Goal: Task Accomplishment & Management: Manage account settings

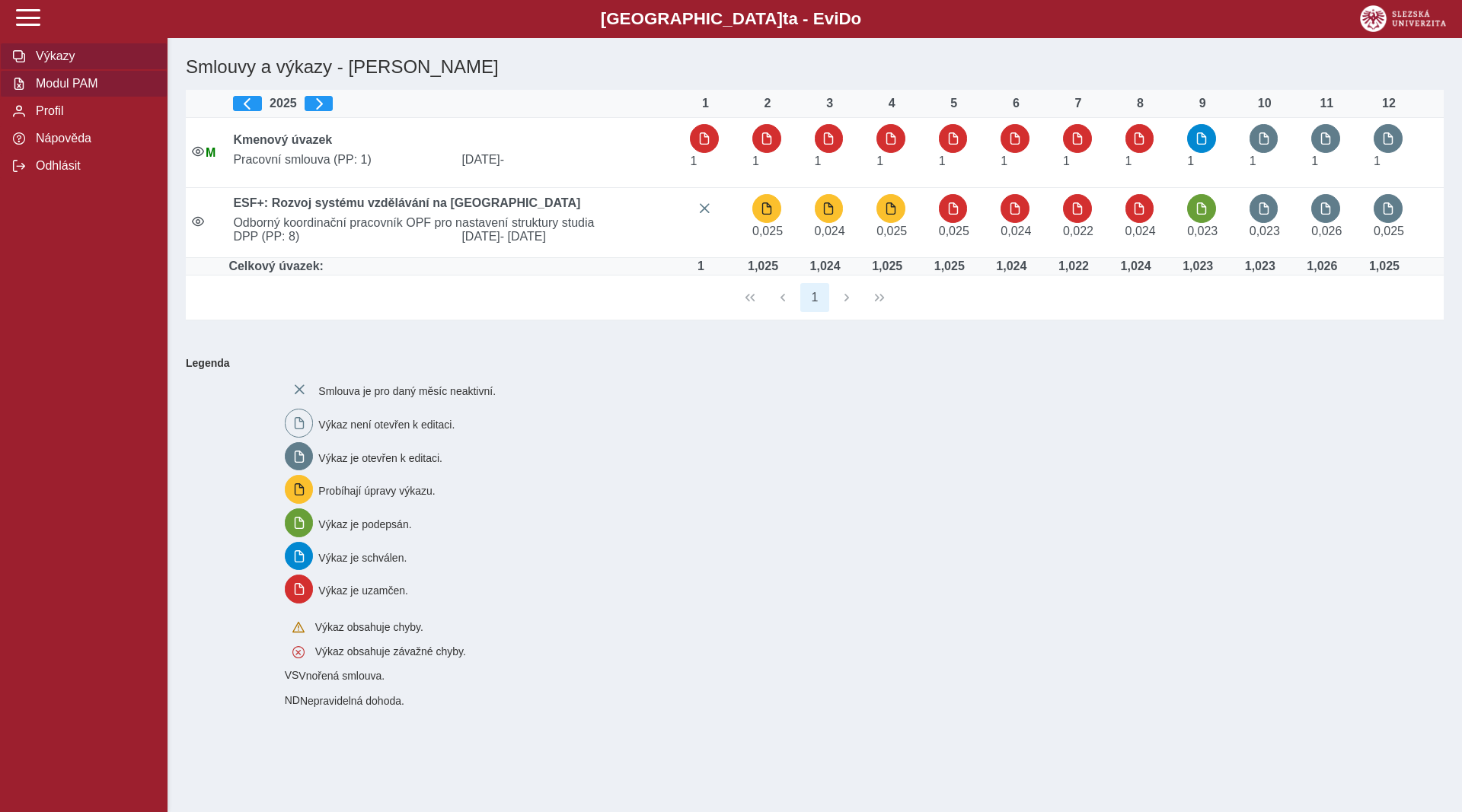
click at [50, 91] on span "Modul PAM" at bounding box center [93, 84] width 124 height 14
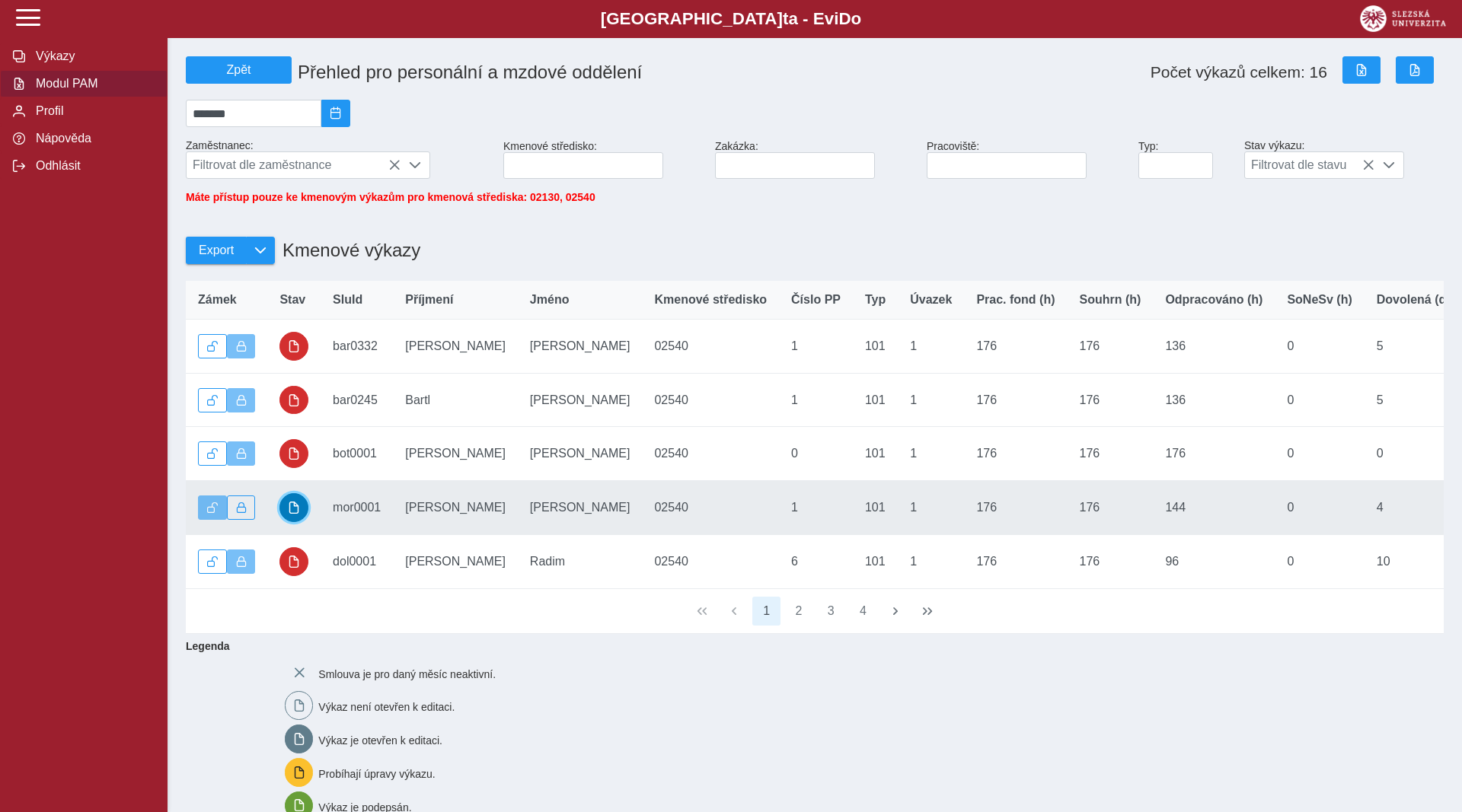
click at [301, 516] on button "button" at bounding box center [293, 507] width 29 height 29
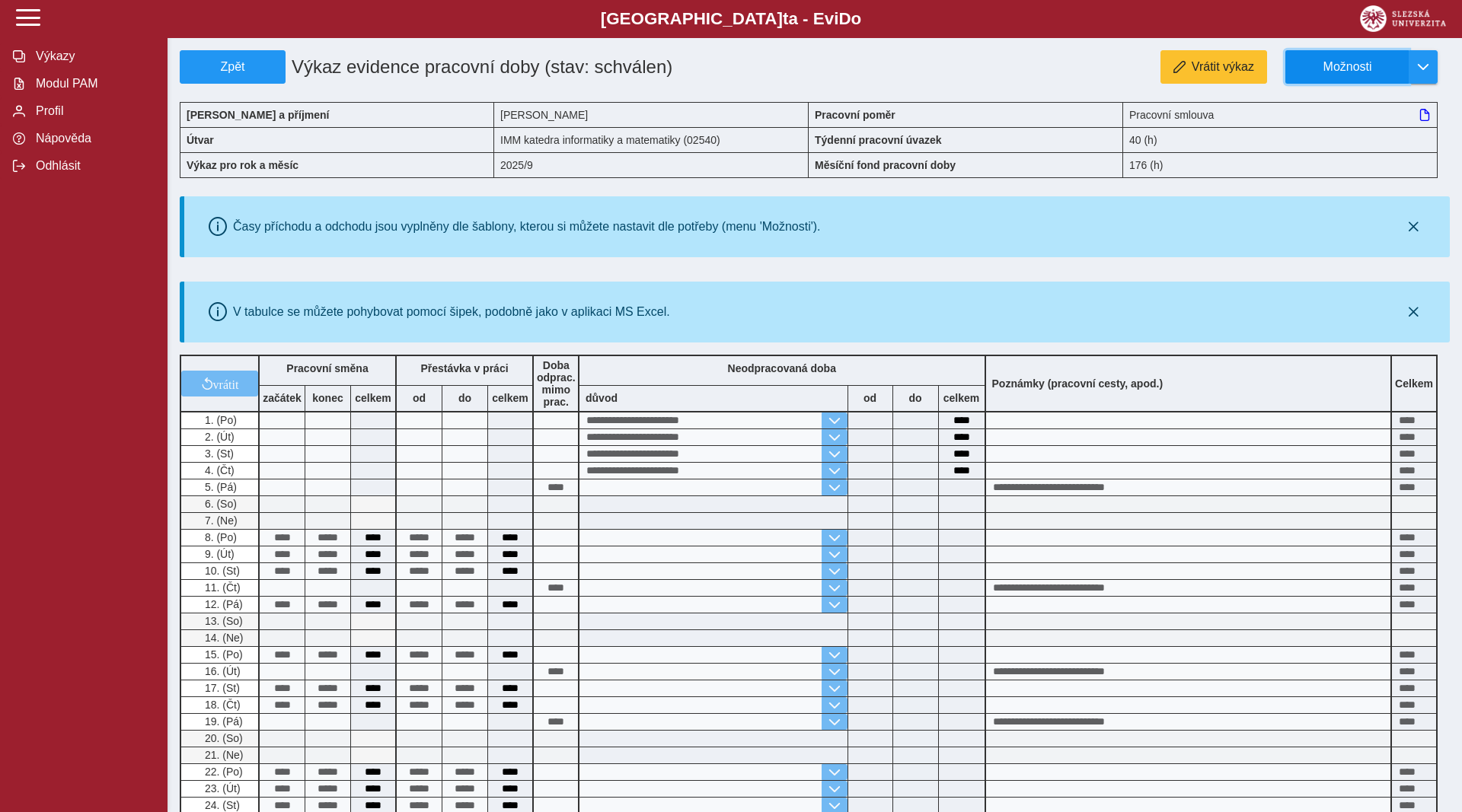
click at [1363, 62] on span "Možnosti" at bounding box center [1347, 67] width 98 height 14
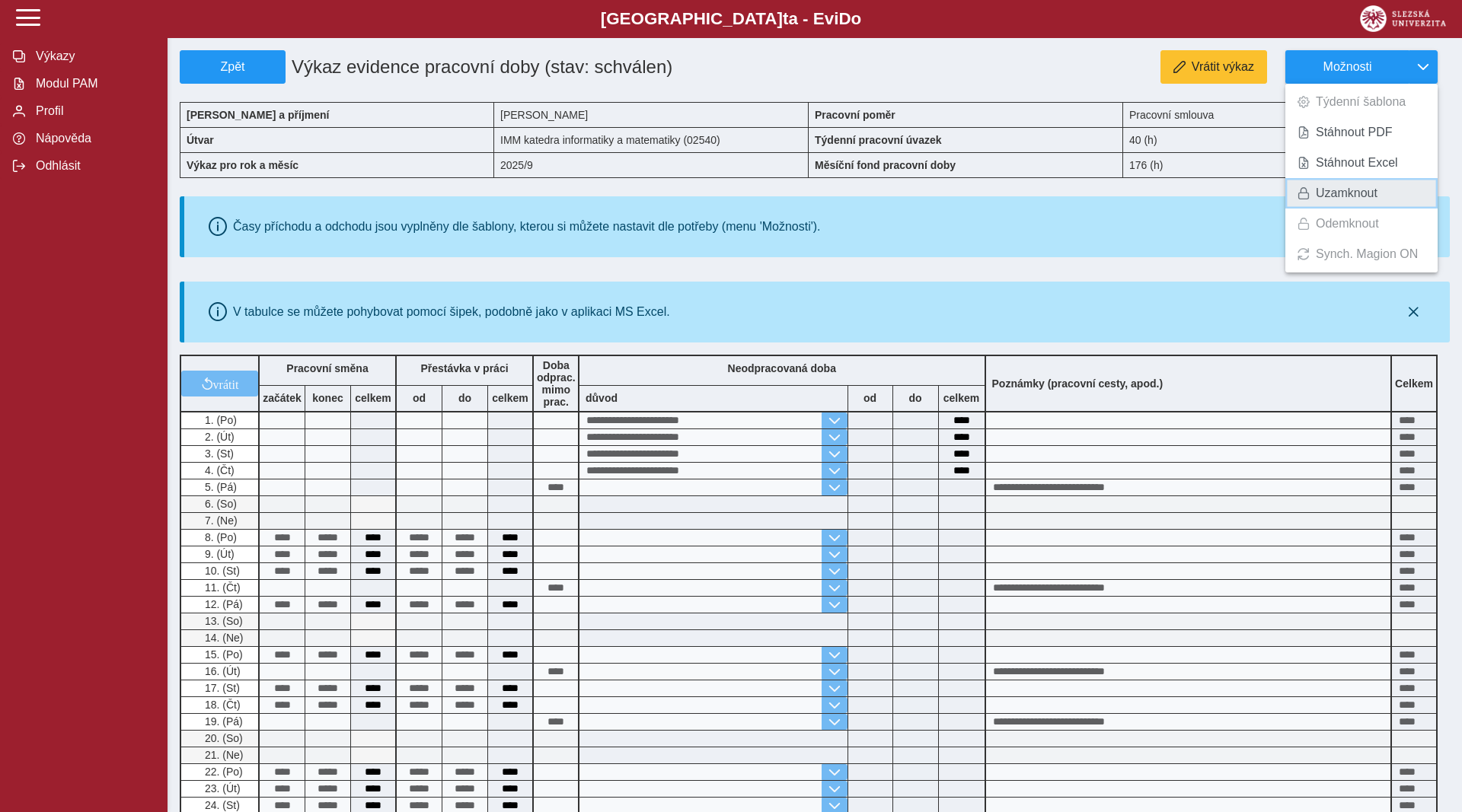
click at [1360, 190] on span "Uzamknout" at bounding box center [1347, 194] width 62 height 12
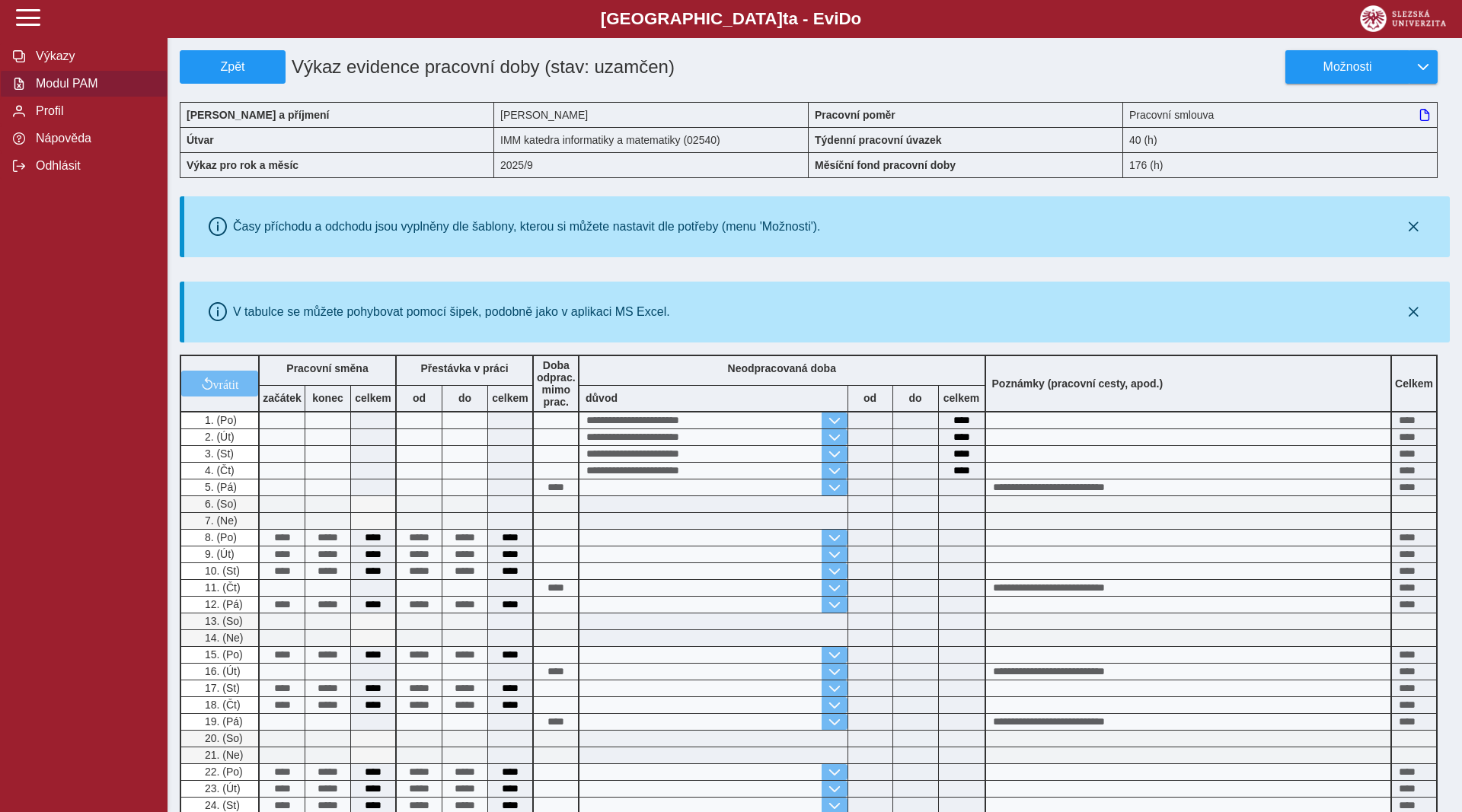
click at [84, 91] on span "Modul PAM" at bounding box center [93, 84] width 124 height 14
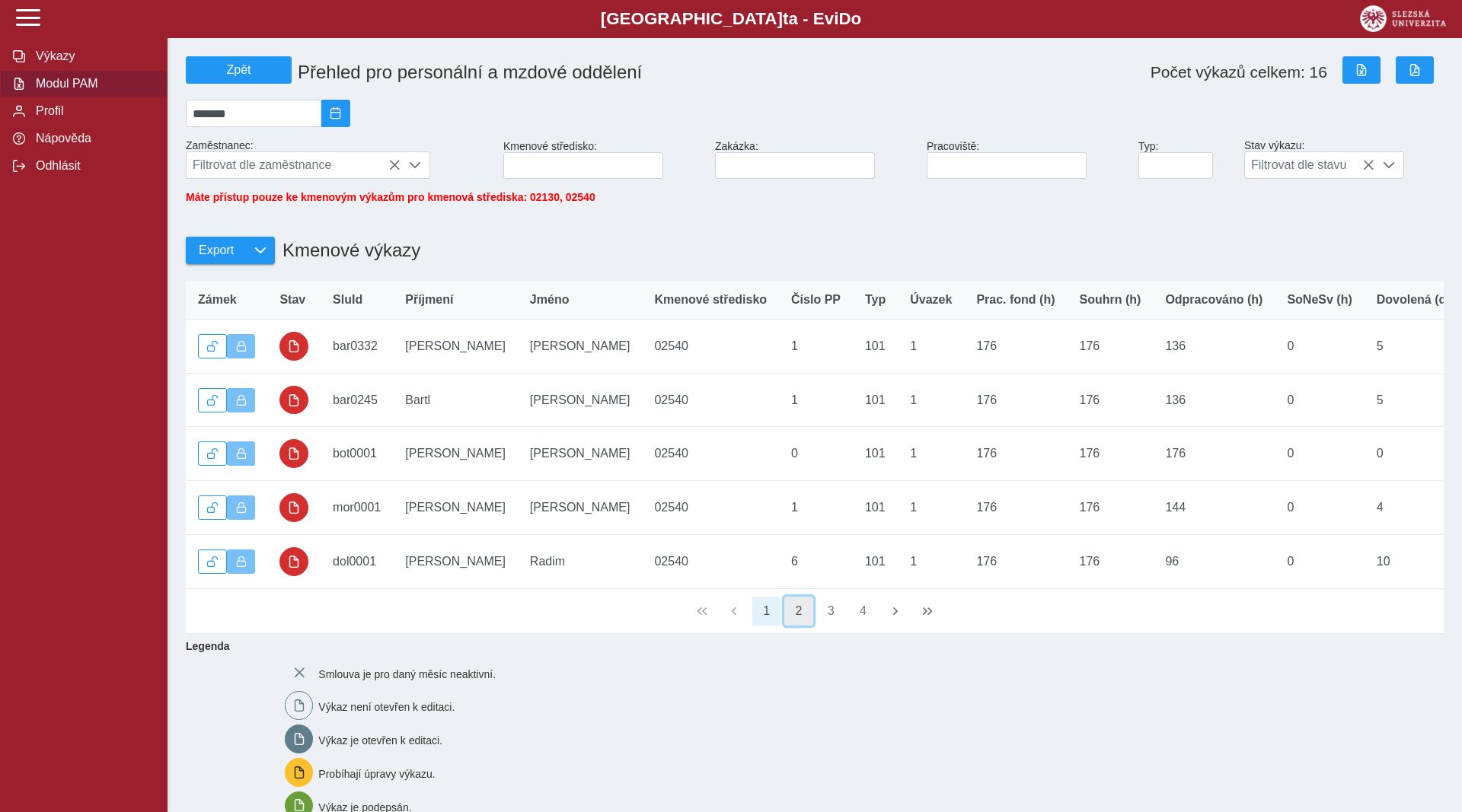
click at [795, 622] on button "2" at bounding box center [798, 611] width 29 height 29
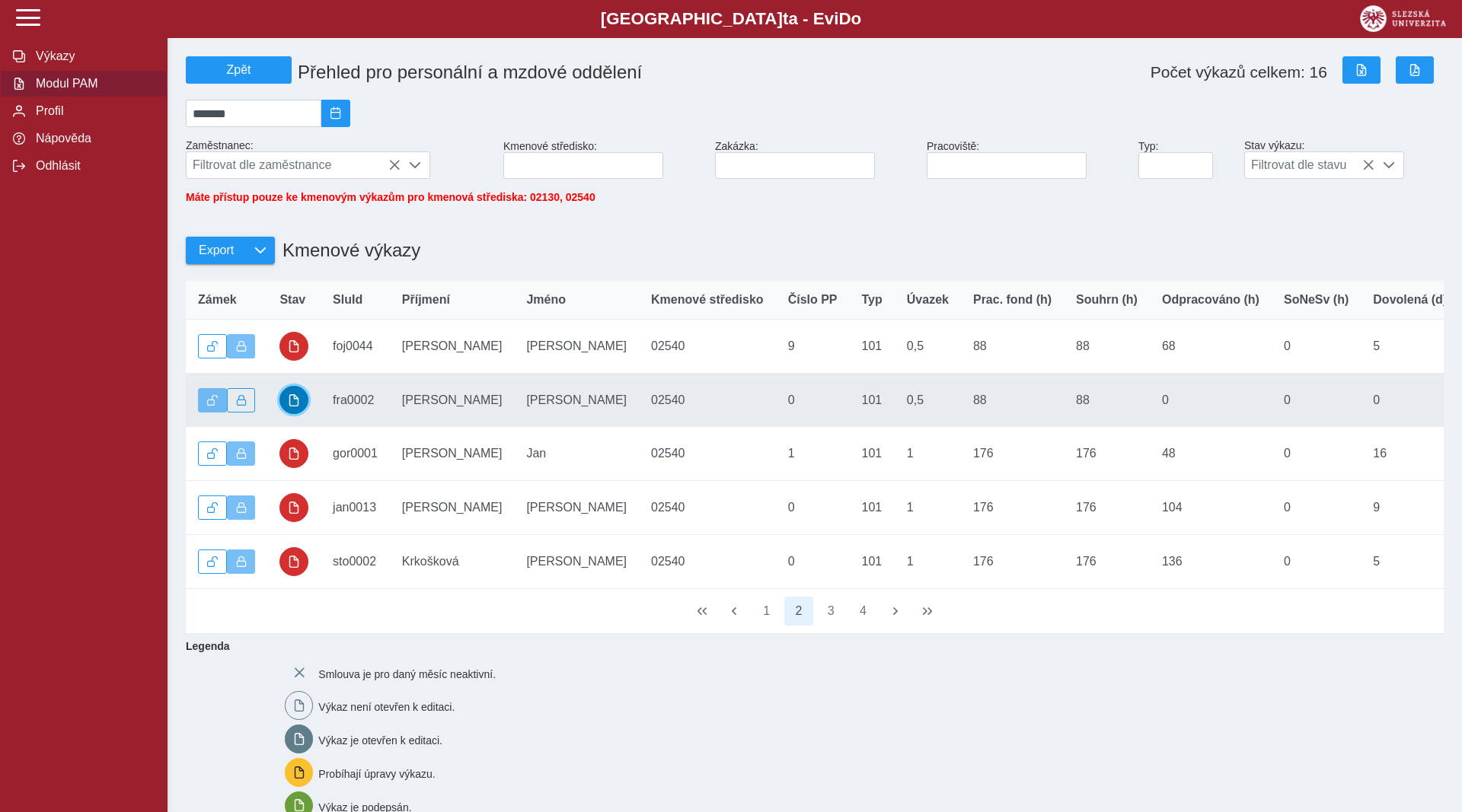
click at [292, 406] on span "button" at bounding box center [294, 400] width 12 height 12
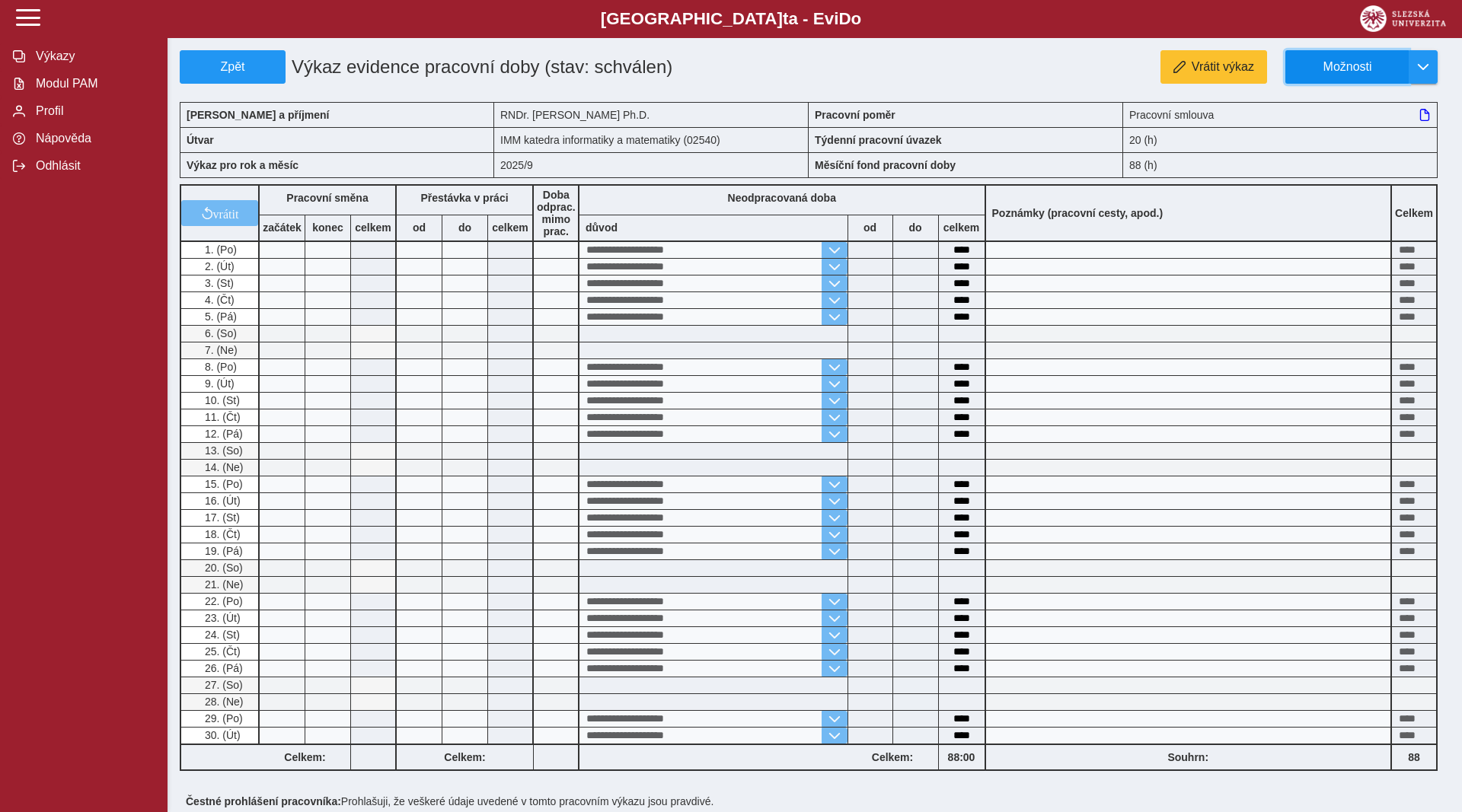
click at [1355, 60] on span "Možnosti" at bounding box center [1347, 67] width 98 height 14
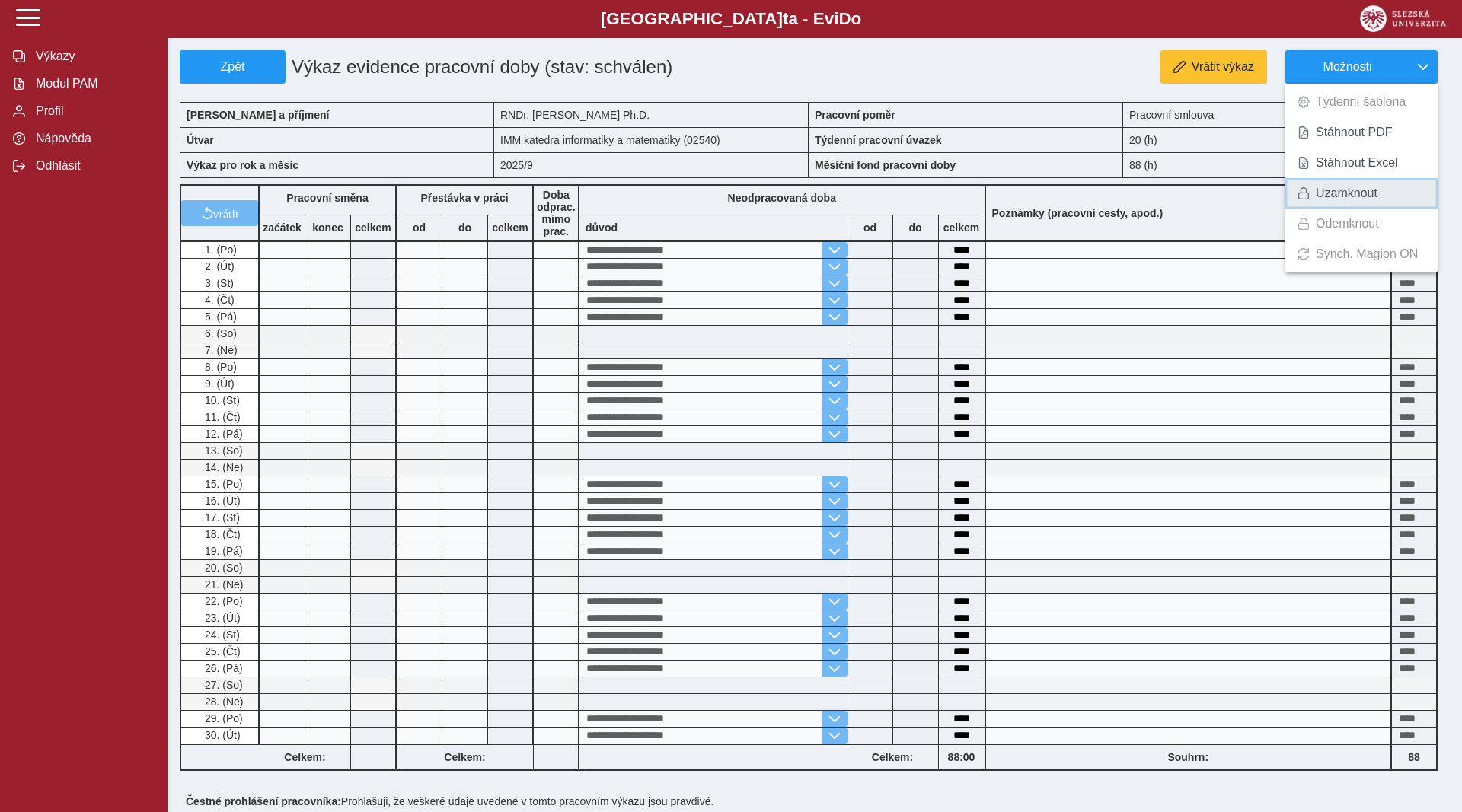
click at [1331, 195] on span "Uzamknout" at bounding box center [1347, 194] width 62 height 12
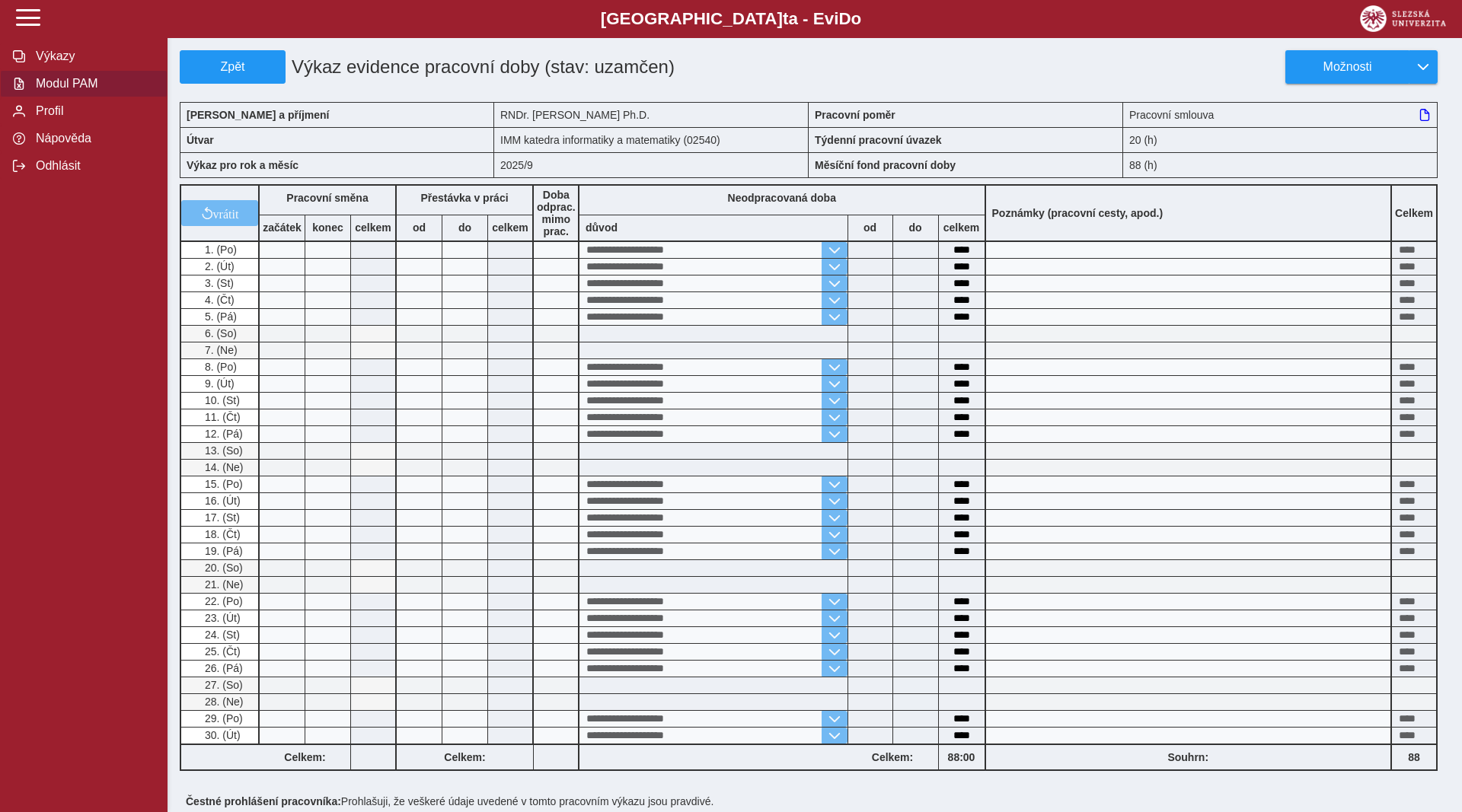
click at [59, 91] on span "Modul PAM" at bounding box center [93, 84] width 124 height 14
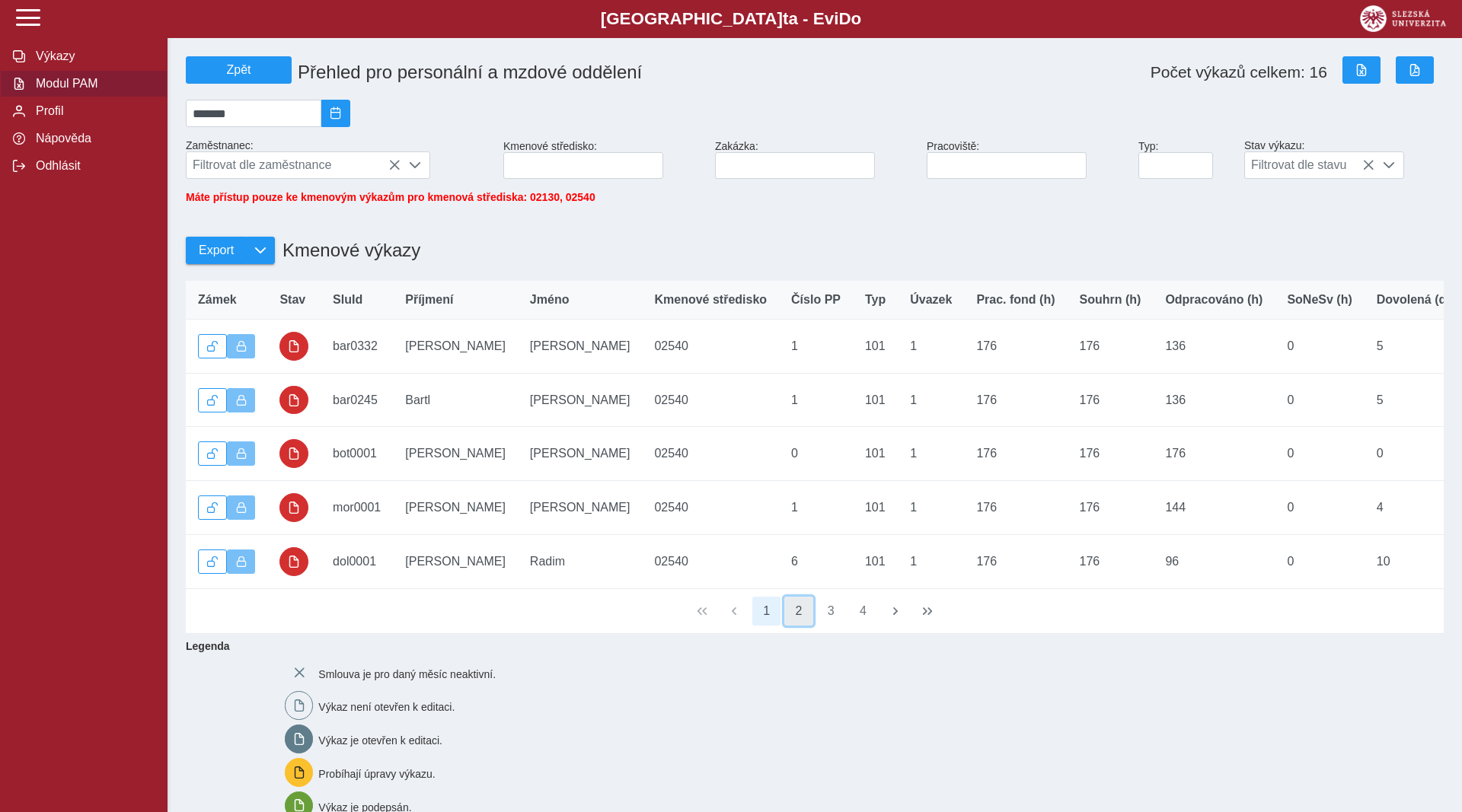
click at [802, 618] on button "2" at bounding box center [798, 611] width 29 height 29
click at [836, 618] on button "3" at bounding box center [831, 611] width 29 height 29
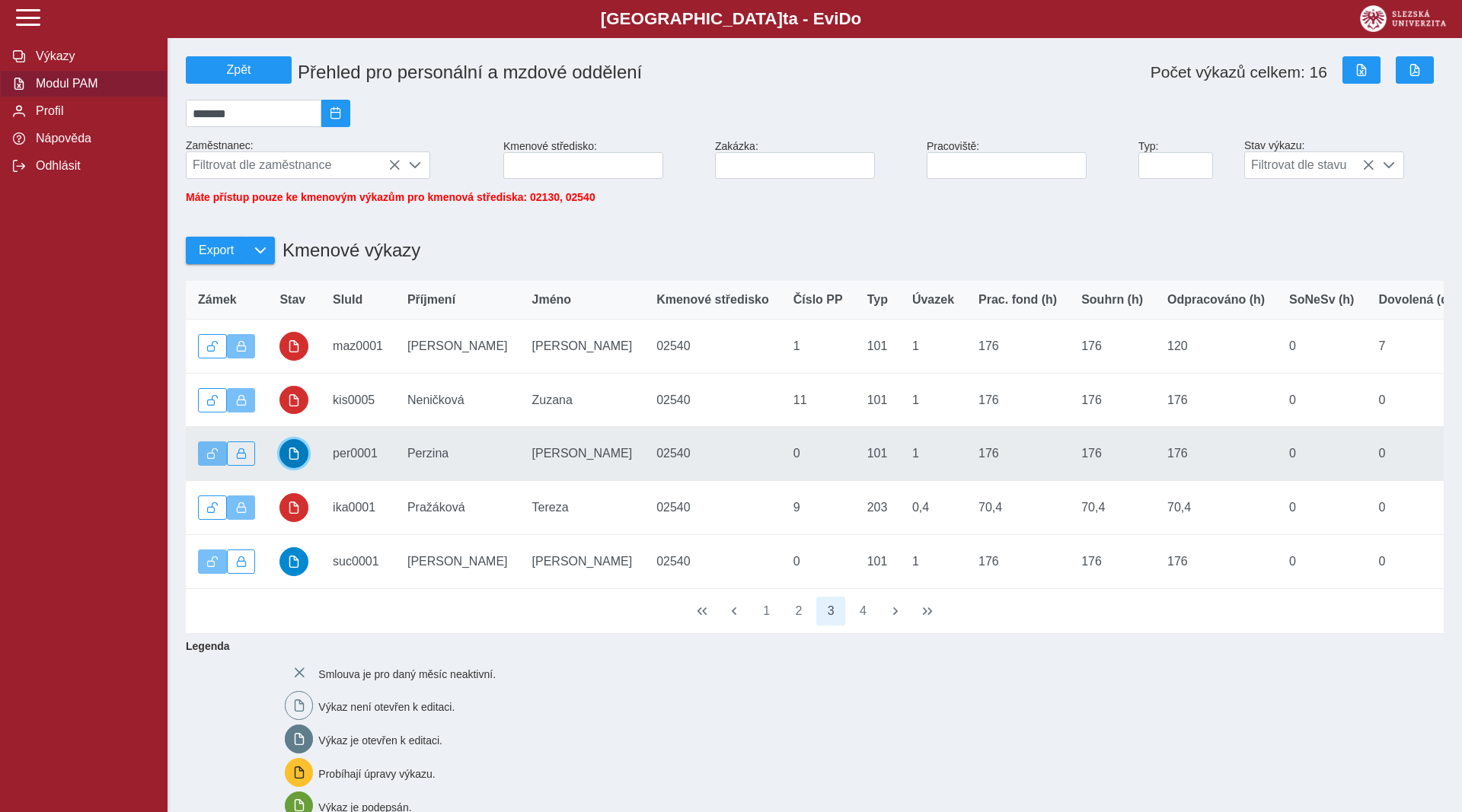
click at [289, 459] on span "button" at bounding box center [294, 454] width 12 height 12
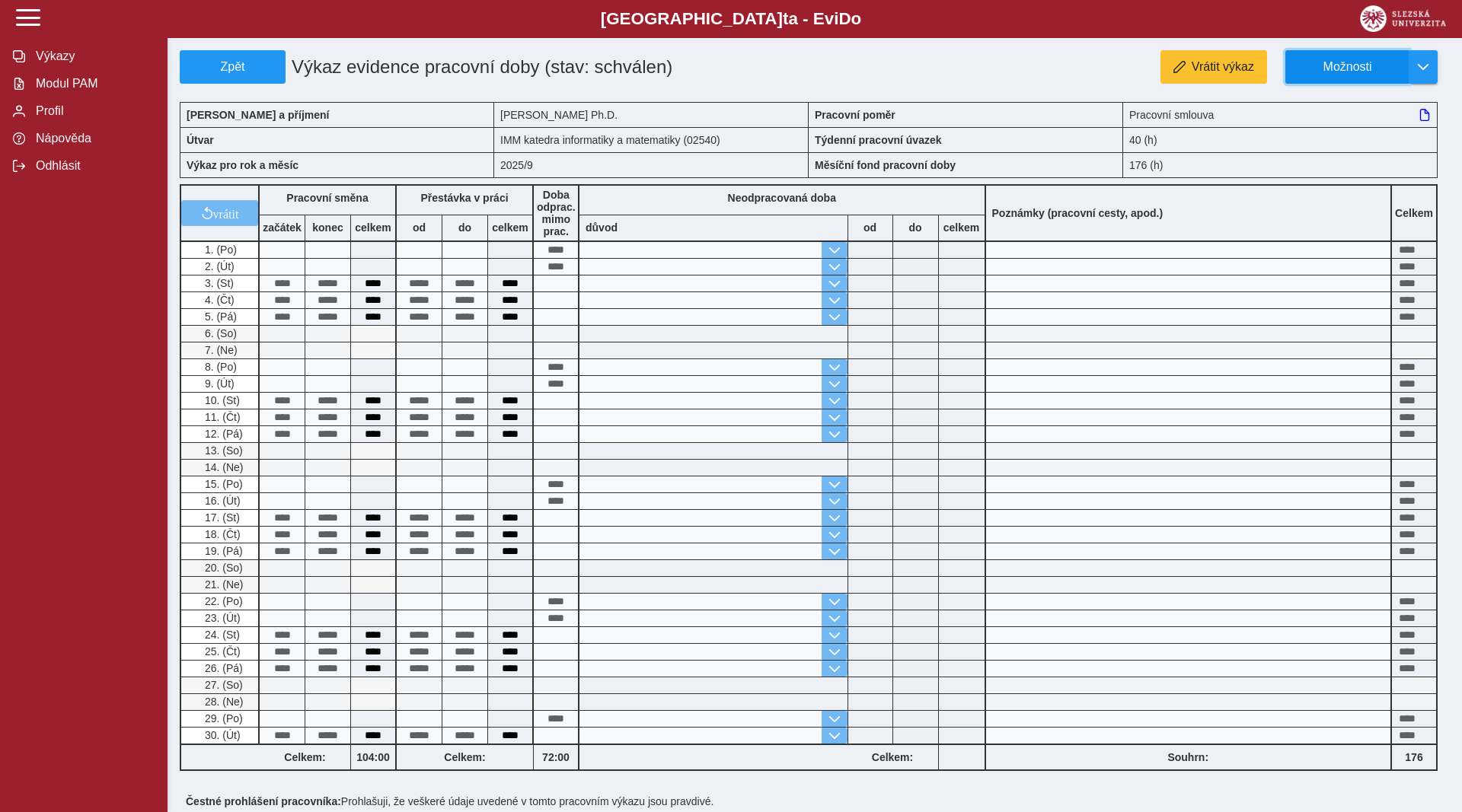
click at [1377, 67] on span "Možnosti" at bounding box center [1347, 67] width 98 height 14
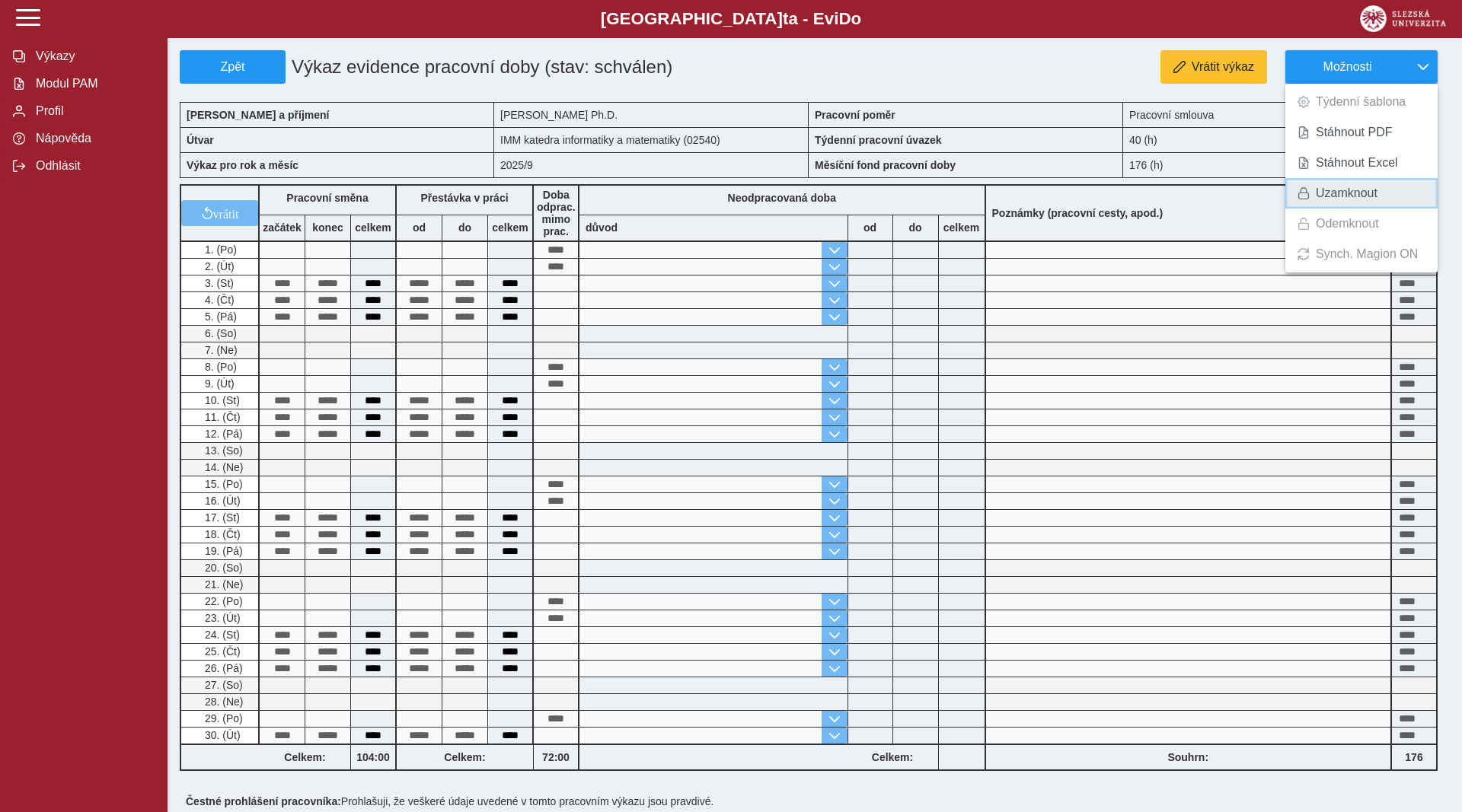
click at [1332, 193] on span "Uzamknout" at bounding box center [1347, 194] width 62 height 12
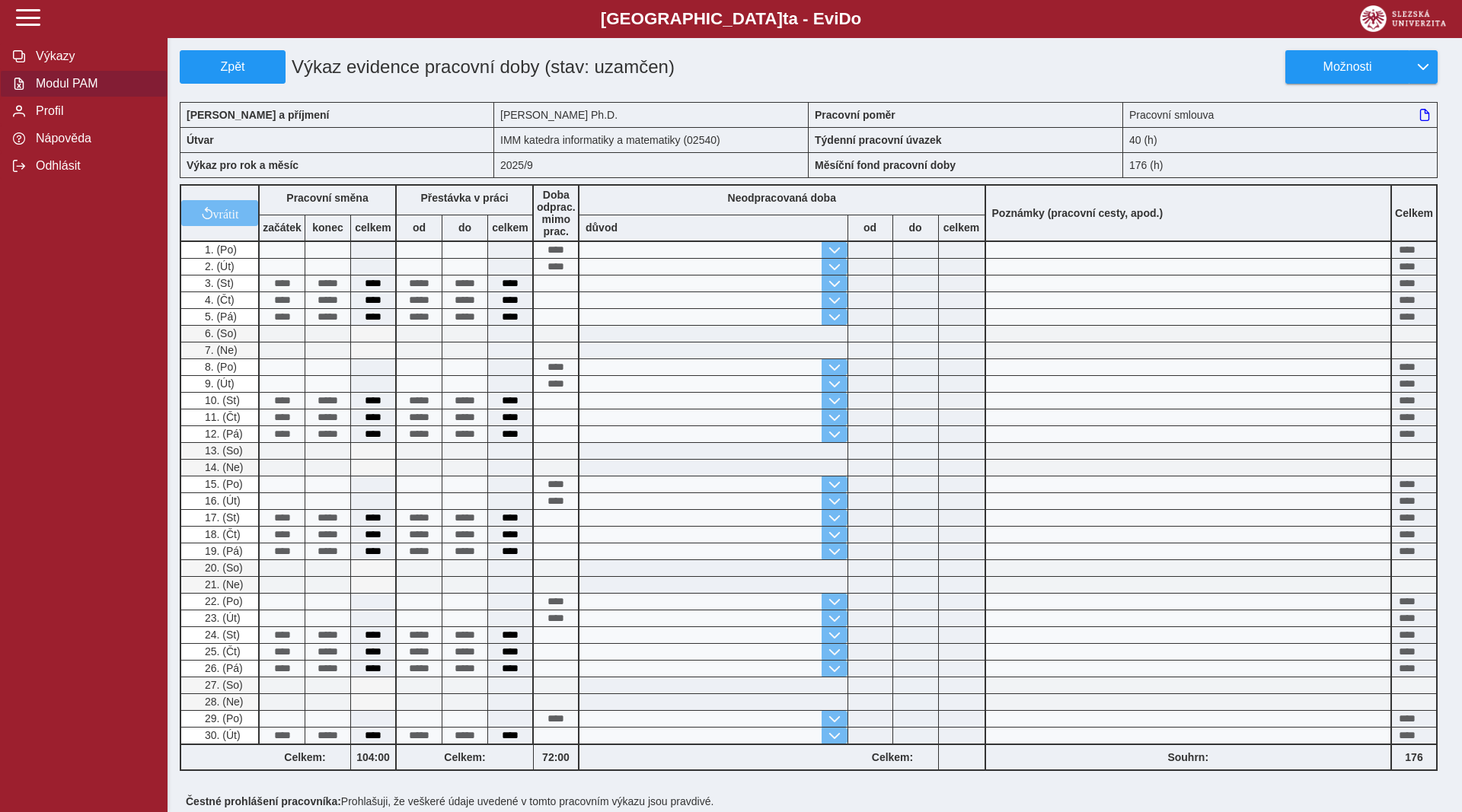
click at [74, 91] on span "Modul PAM" at bounding box center [93, 84] width 124 height 14
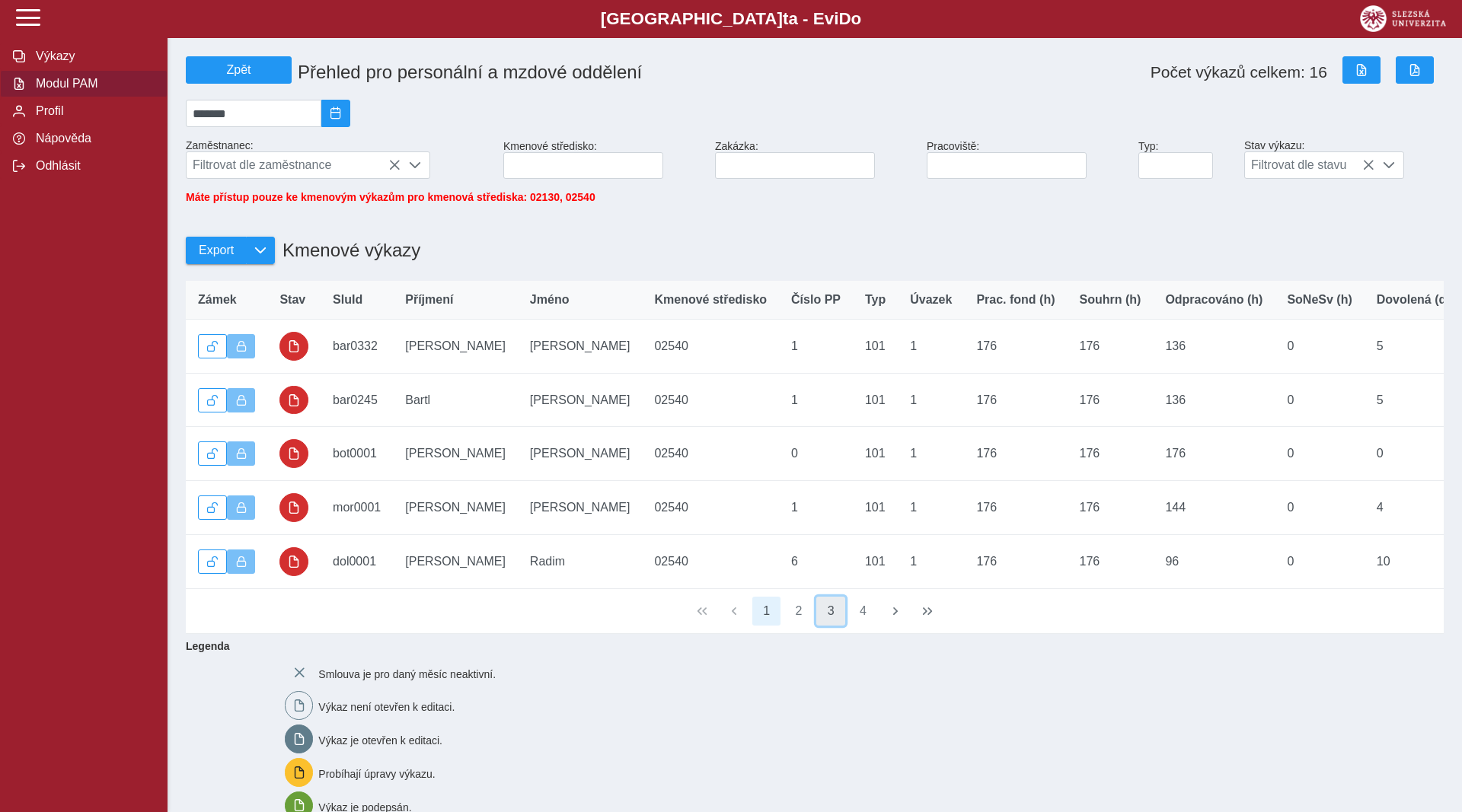
click at [836, 626] on button "3" at bounding box center [831, 611] width 29 height 29
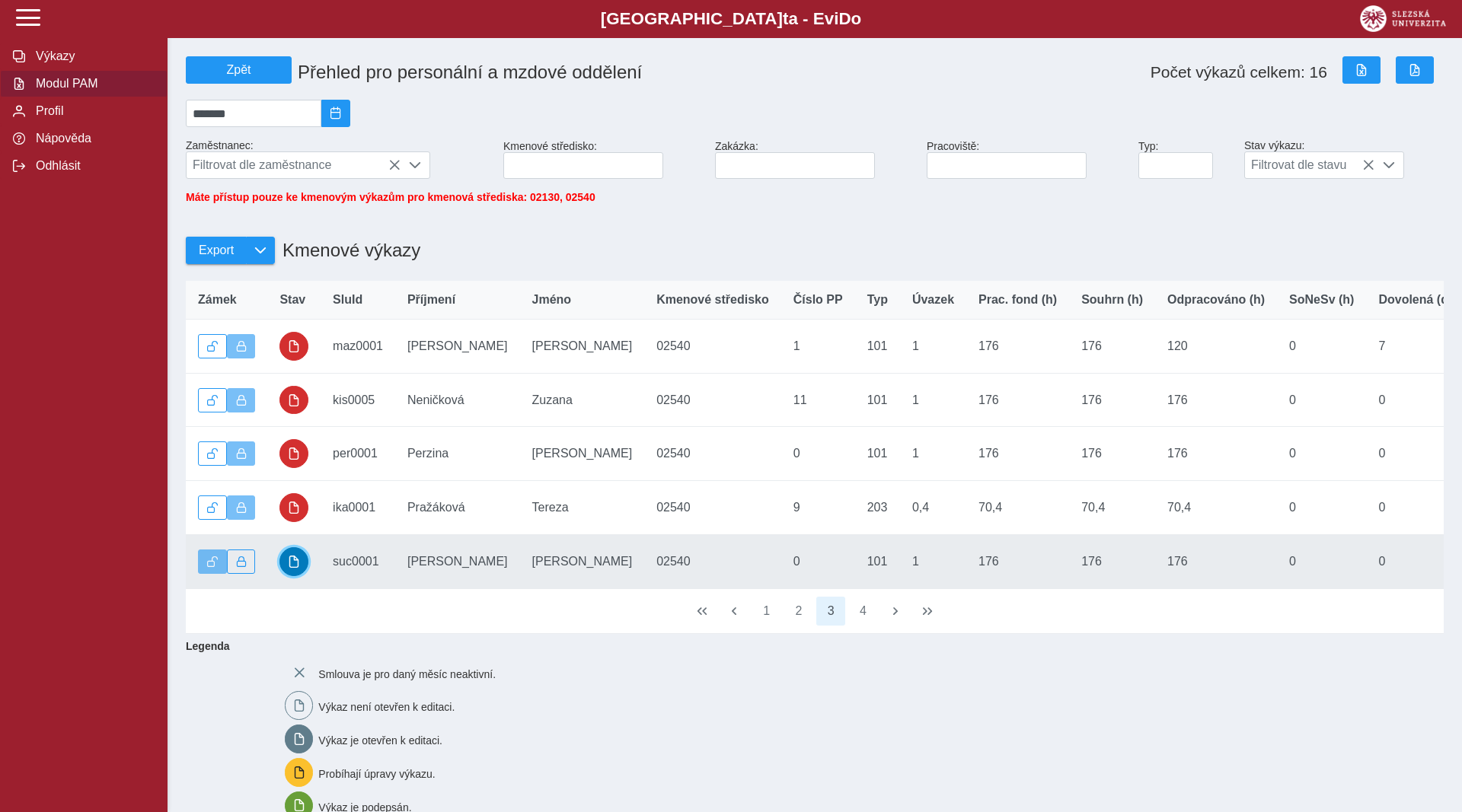
click at [294, 568] on span "button" at bounding box center [294, 562] width 12 height 12
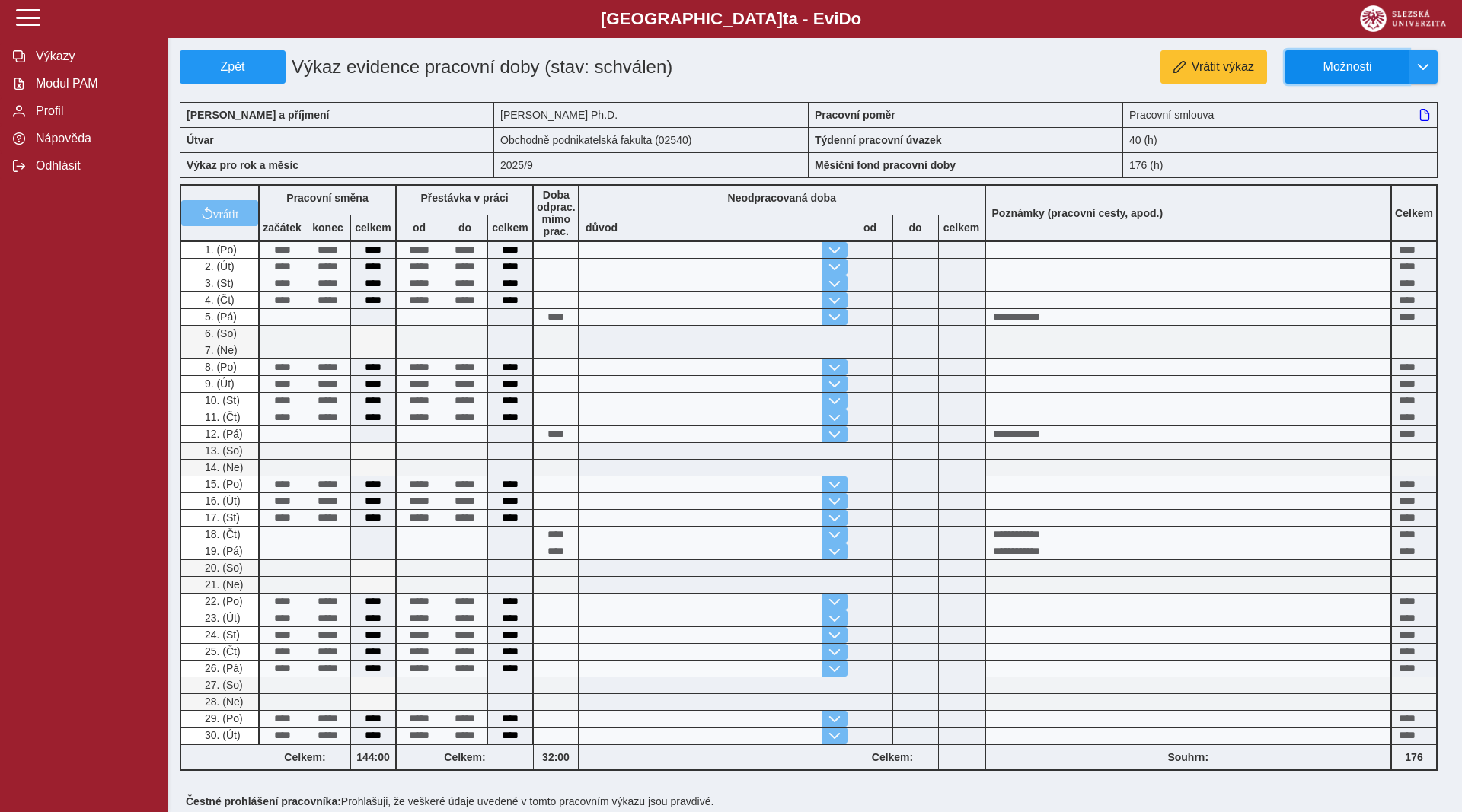
click at [1336, 68] on span "Možnosti" at bounding box center [1347, 67] width 98 height 14
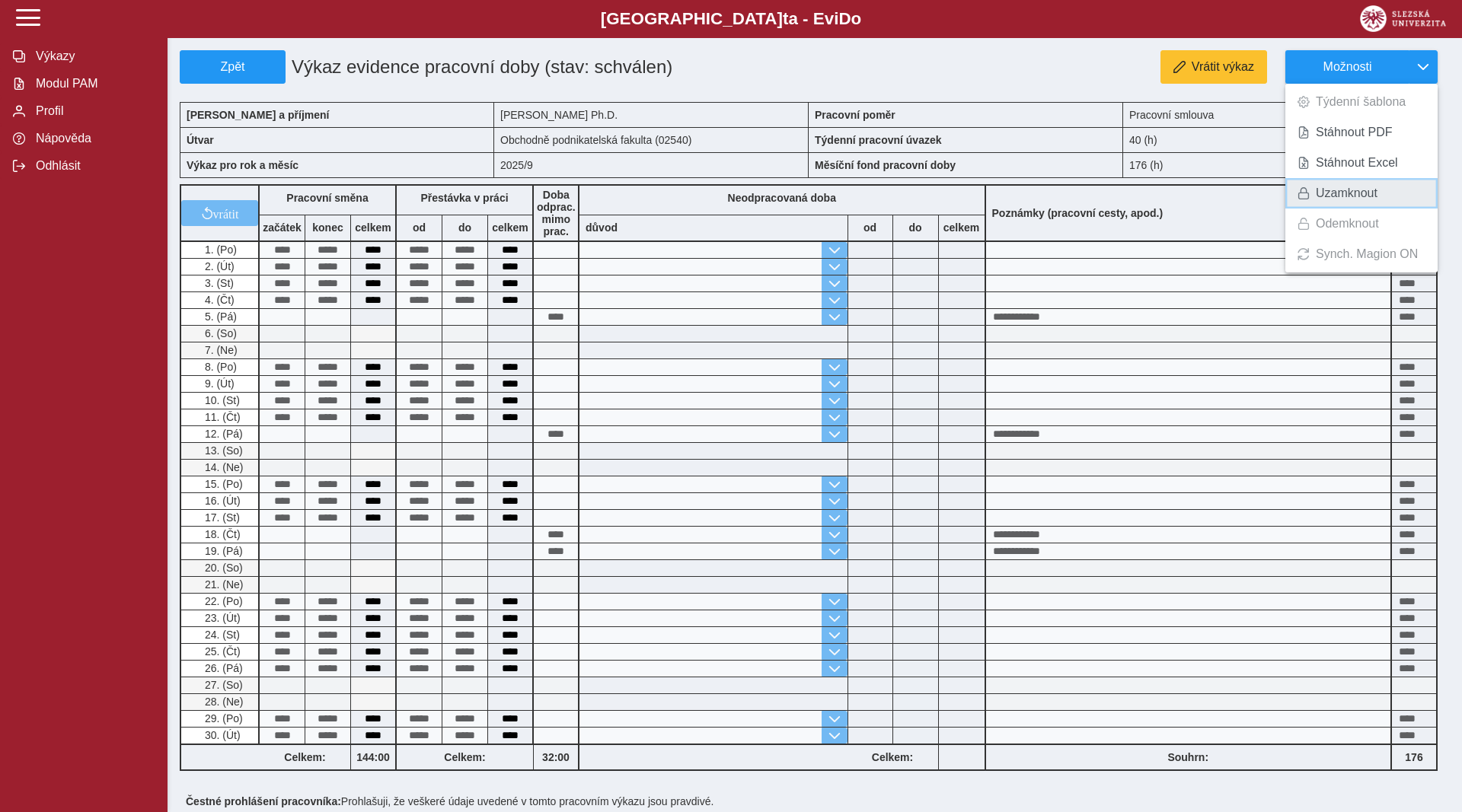
click at [1323, 187] on span "Uzamknout" at bounding box center [1347, 194] width 62 height 12
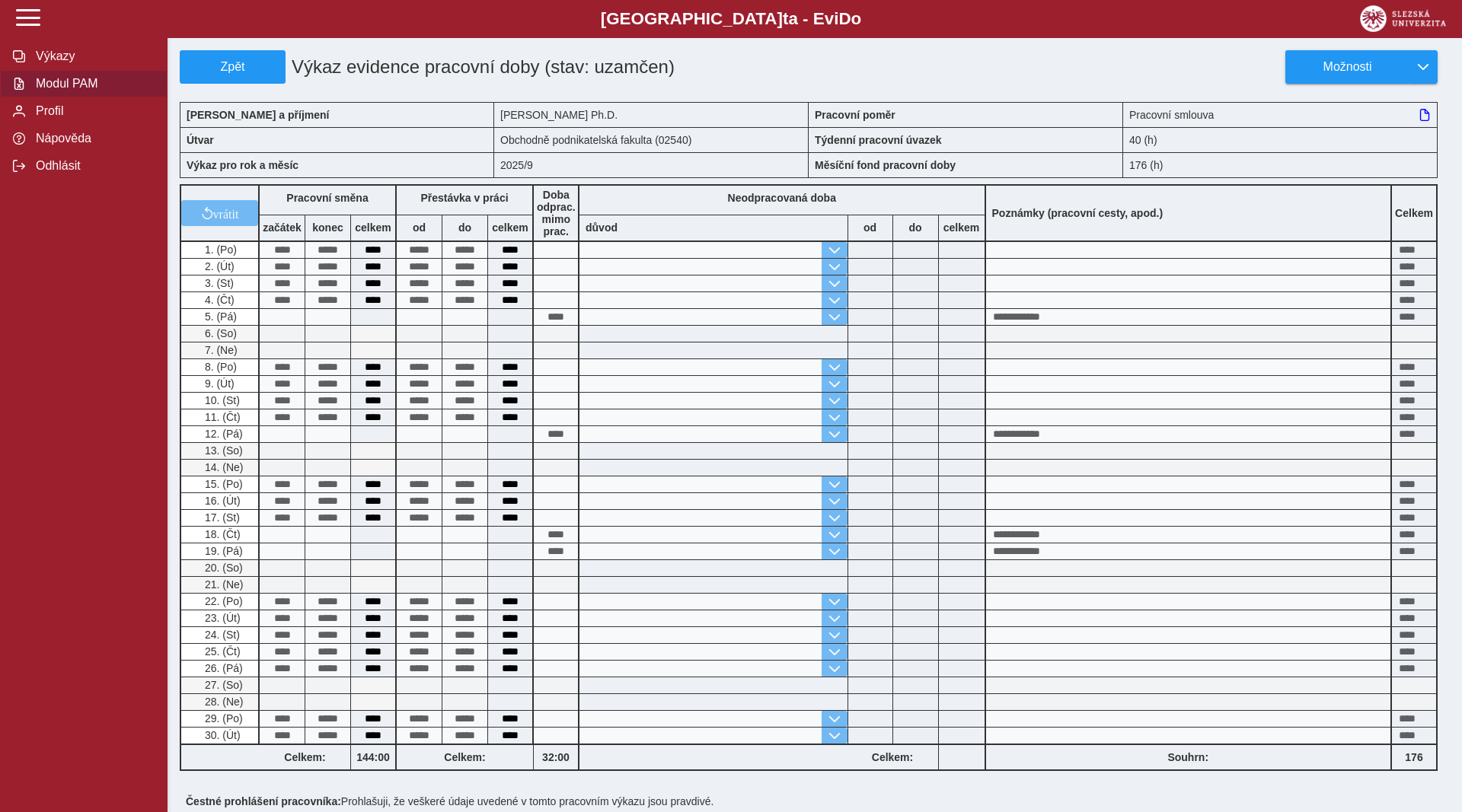
click at [56, 91] on span "Modul PAM" at bounding box center [93, 84] width 124 height 14
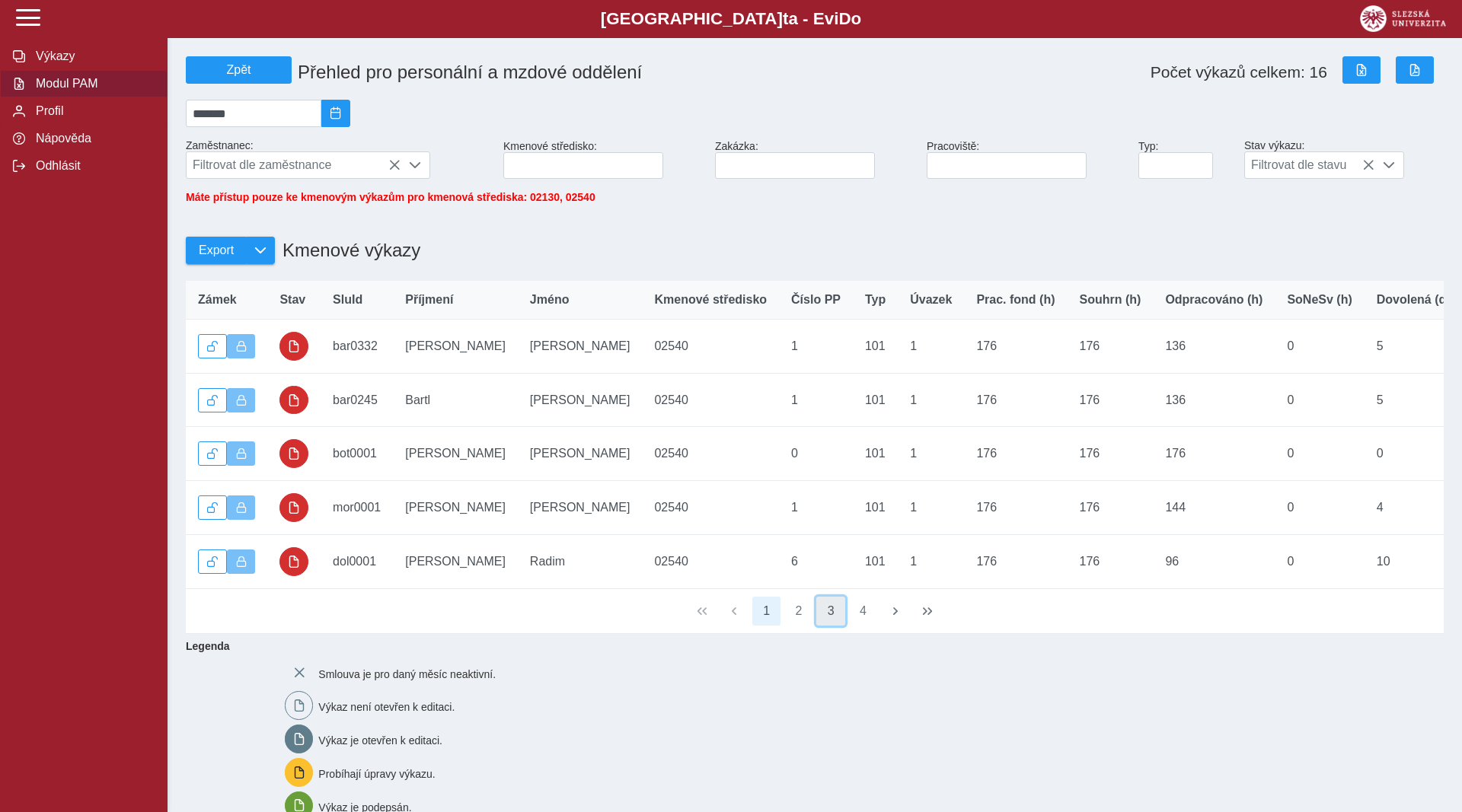
click at [828, 621] on button "3" at bounding box center [831, 611] width 29 height 29
click at [870, 618] on button "4" at bounding box center [864, 611] width 29 height 29
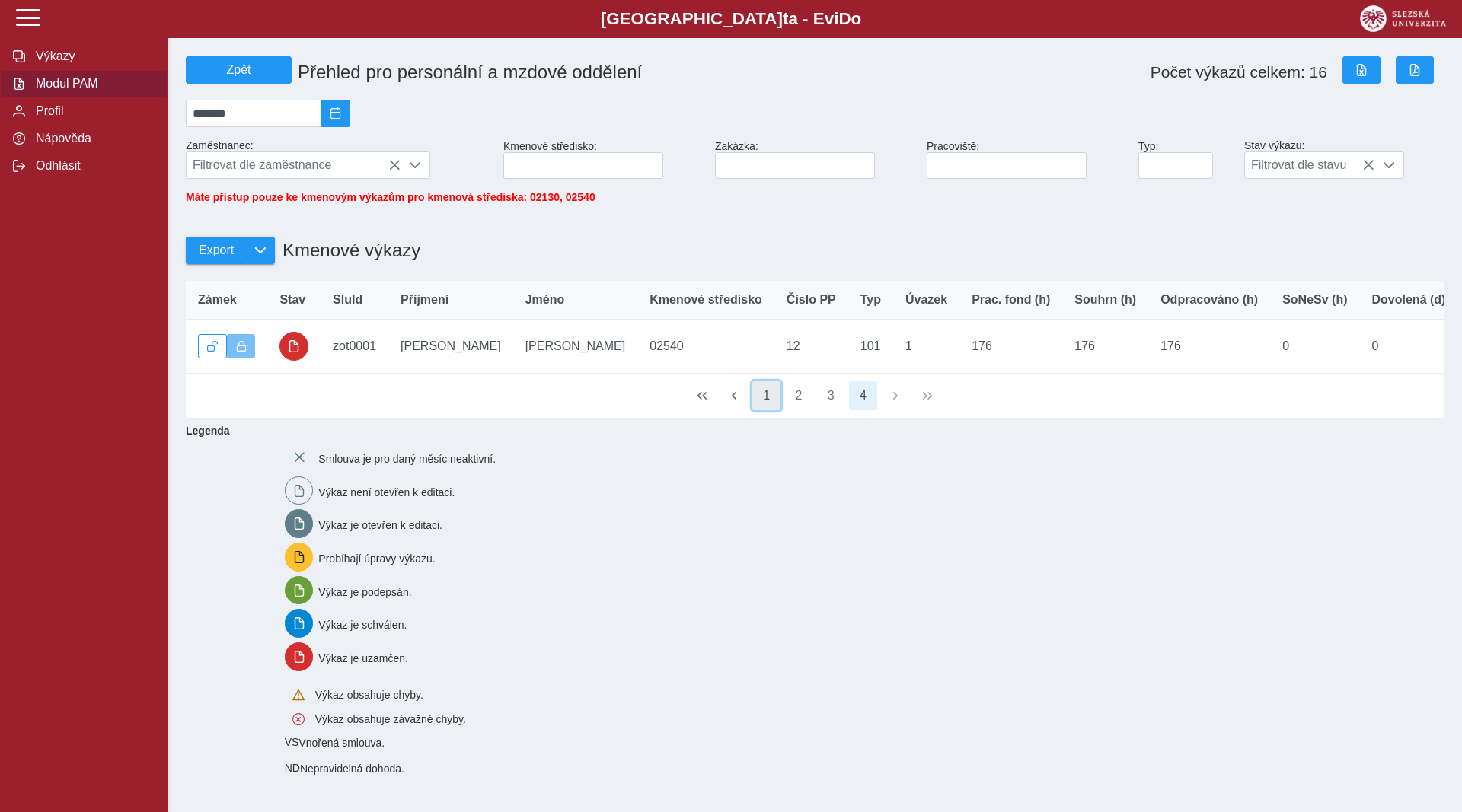
click at [765, 410] on button "1" at bounding box center [766, 396] width 29 height 29
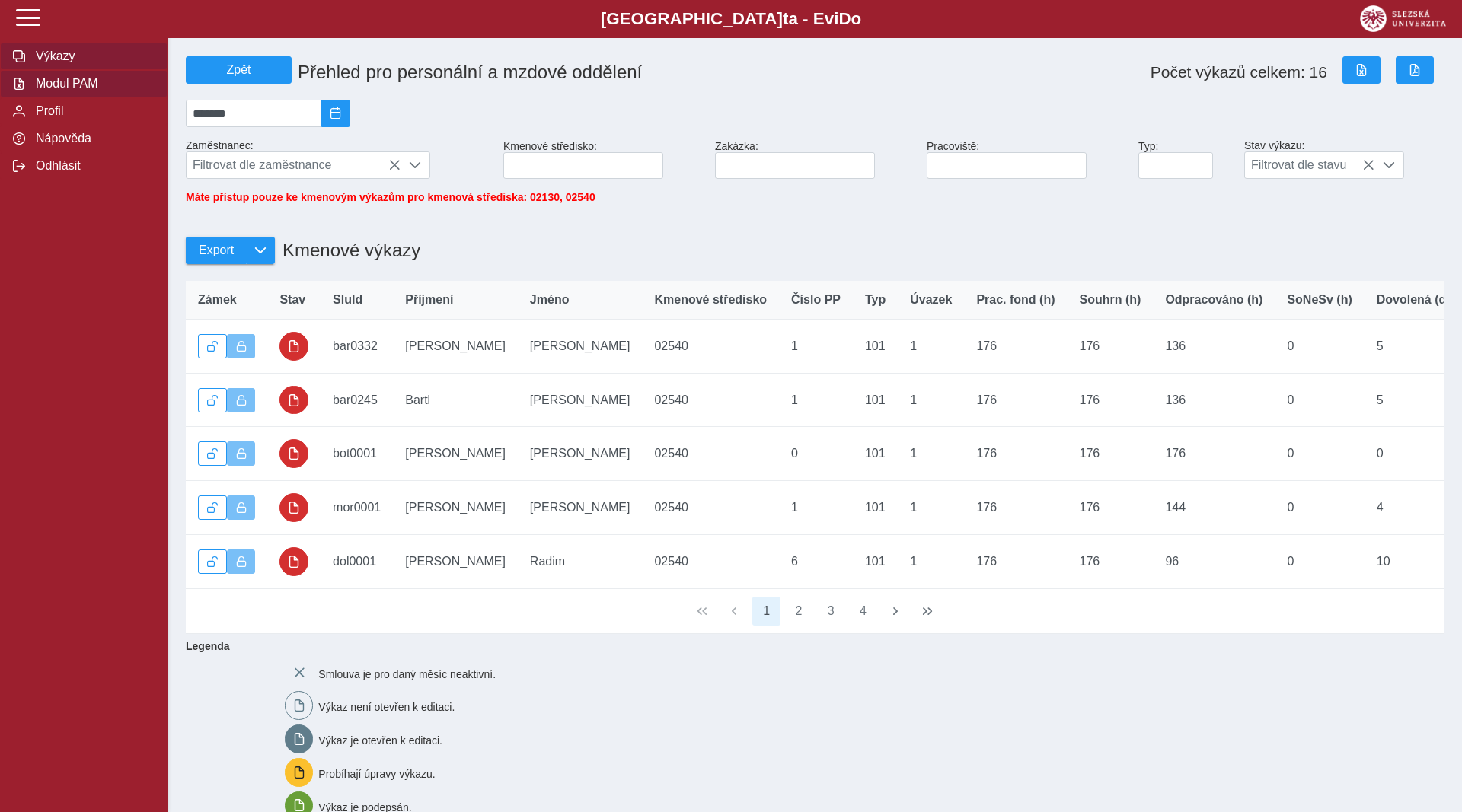
click at [62, 64] on span "Výkazy" at bounding box center [93, 57] width 124 height 14
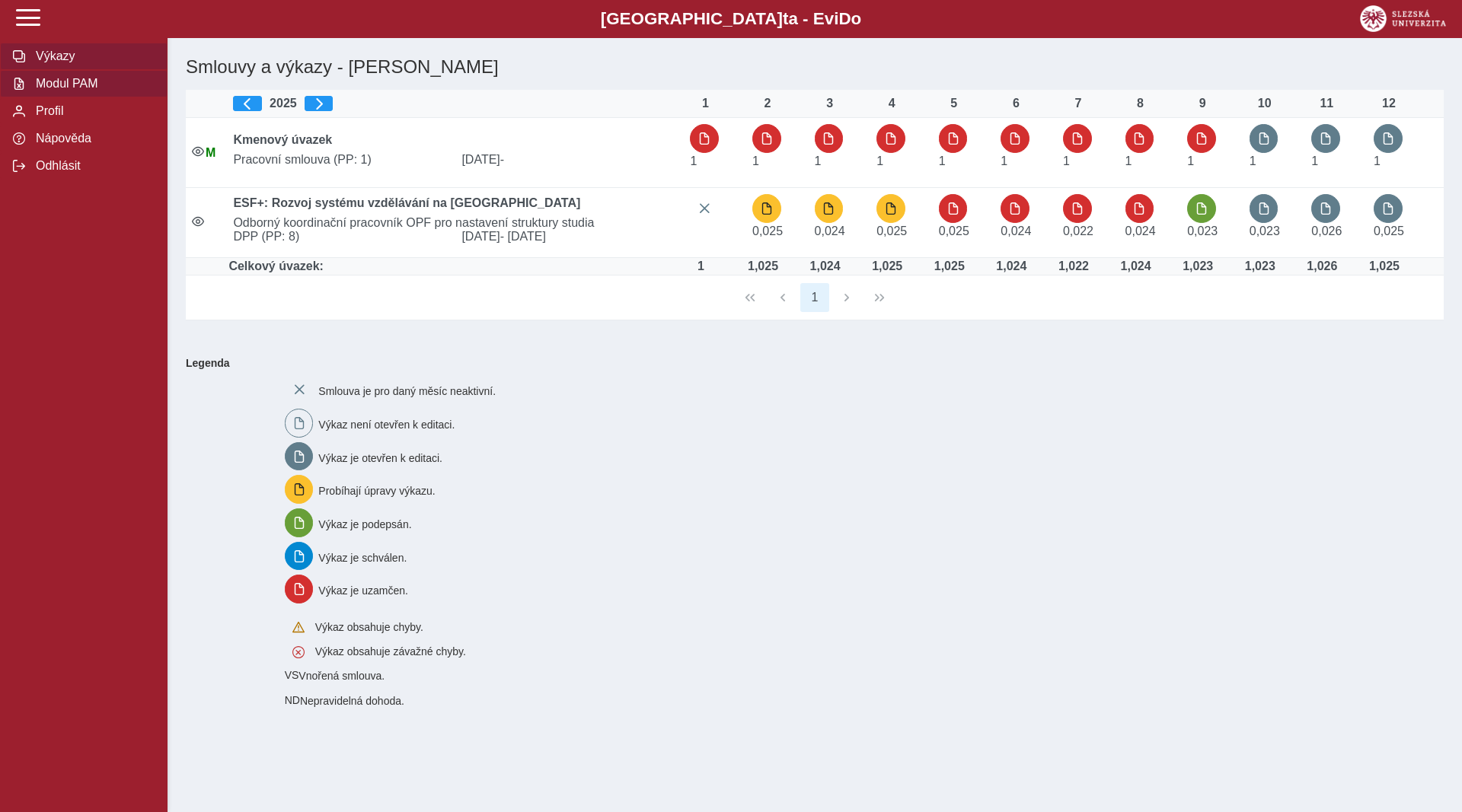
click at [88, 91] on span "Modul PAM" at bounding box center [93, 84] width 124 height 14
